Goal: Task Accomplishment & Management: Complete application form

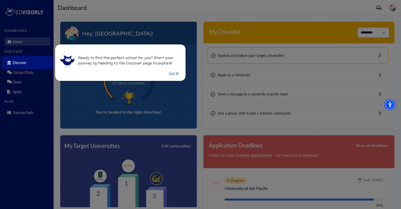
click at [173, 74] on button "Got it!" at bounding box center [173, 73] width 11 height 6
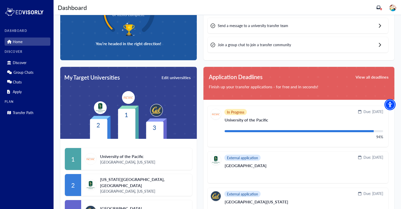
scroll to position [77, 0]
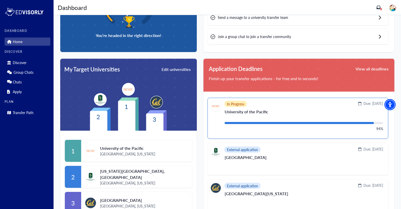
click at [285, 109] on div "In Progress Due: December 23, 2025" at bounding box center [296, 106] width 172 height 10
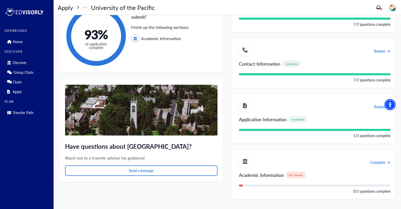
scroll to position [42, 0]
click at [377, 162] on span "Complete" at bounding box center [377, 161] width 15 height 5
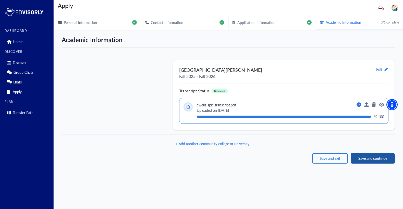
click at [364, 158] on button "Save and continue" at bounding box center [373, 158] width 44 height 10
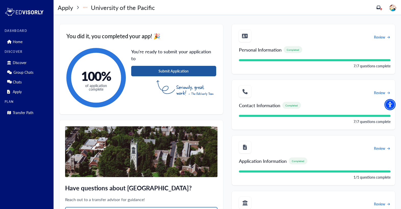
click at [175, 66] on button "Submit Application" at bounding box center [173, 71] width 85 height 10
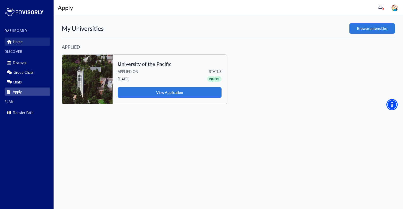
click at [26, 41] on link "Home" at bounding box center [28, 42] width 46 height 8
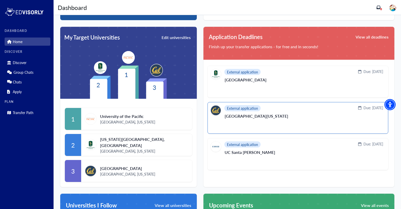
scroll to position [102, 0]
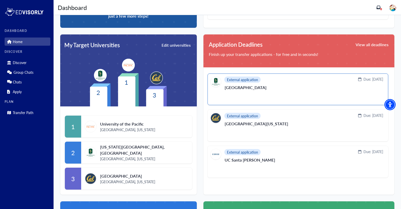
click at [305, 83] on div "External application Due: November 27, 2025" at bounding box center [296, 82] width 172 height 10
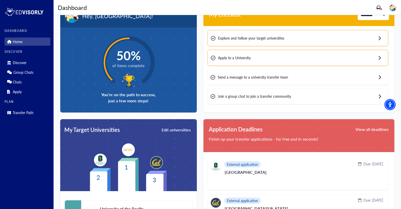
scroll to position [0, 0]
